Goal: Task Accomplishment & Management: Manage account settings

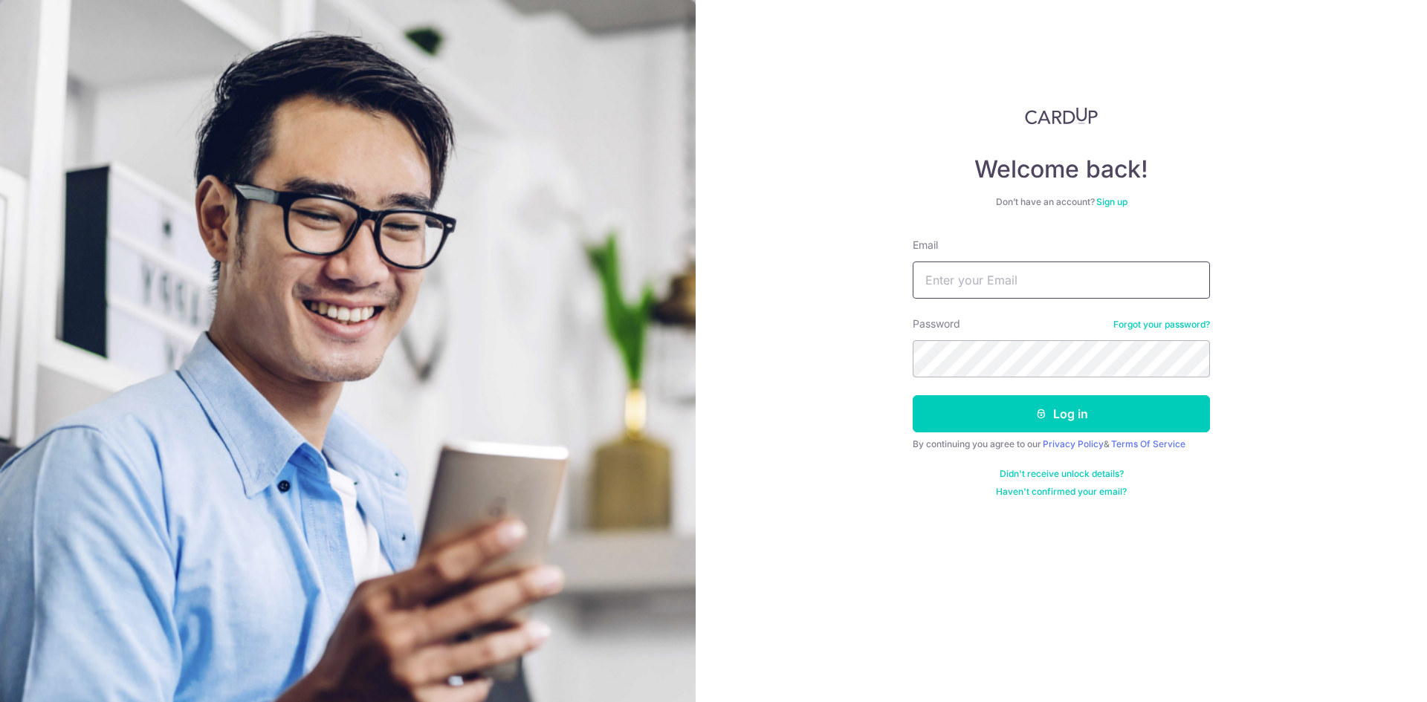
click at [1049, 275] on input "Email" at bounding box center [1061, 280] width 297 height 37
type input "[EMAIL_ADDRESS][DOMAIN_NAME]"
click at [913, 395] on button "Log in" at bounding box center [1061, 413] width 297 height 37
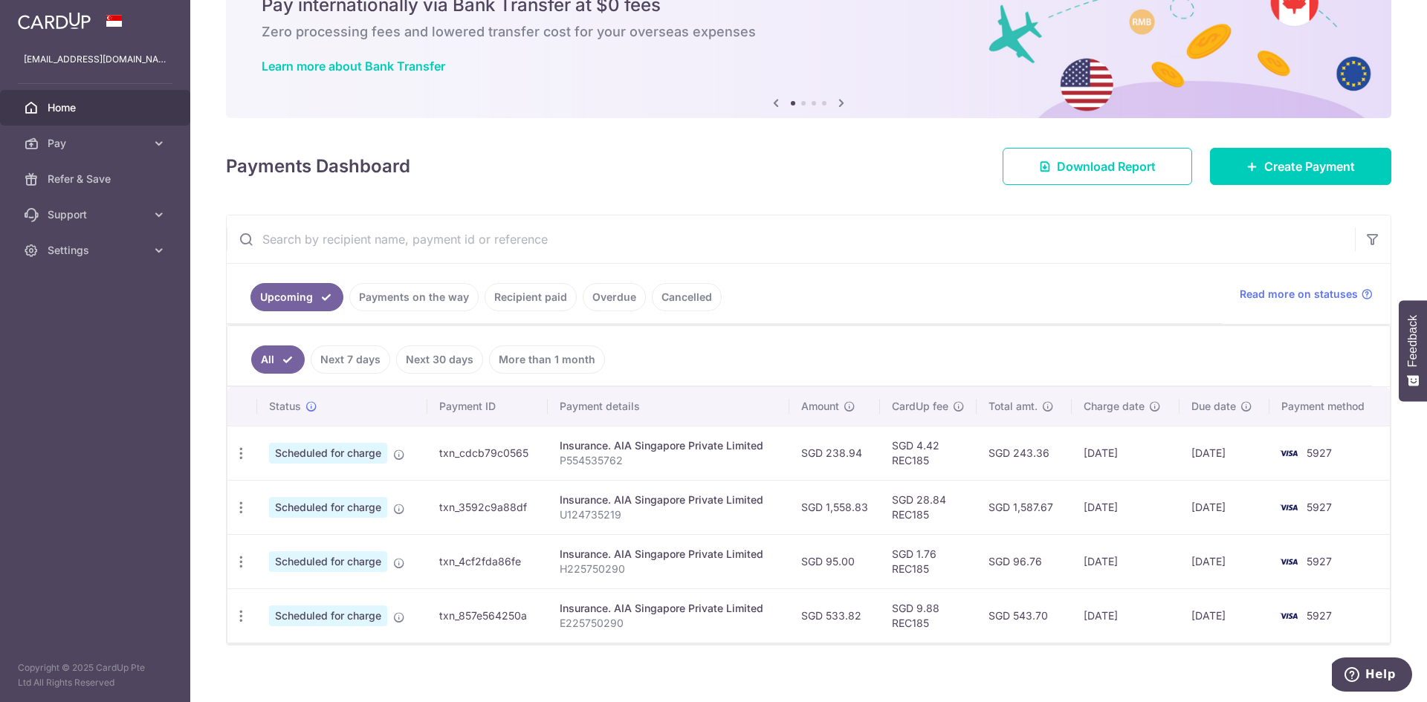
scroll to position [73, 0]
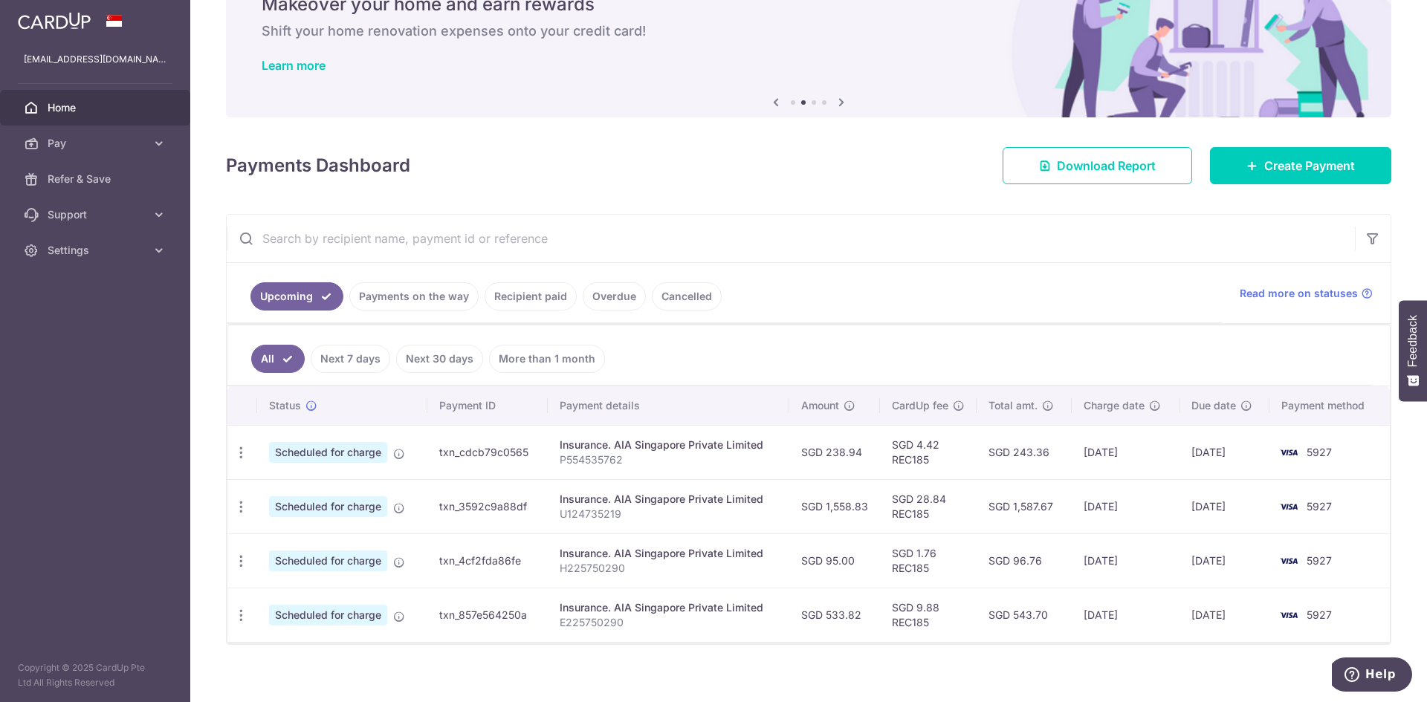
click at [569, 156] on div "Payments Dashboard Download Report Create Payment" at bounding box center [808, 162] width 1165 height 43
